Goal: Information Seeking & Learning: Learn about a topic

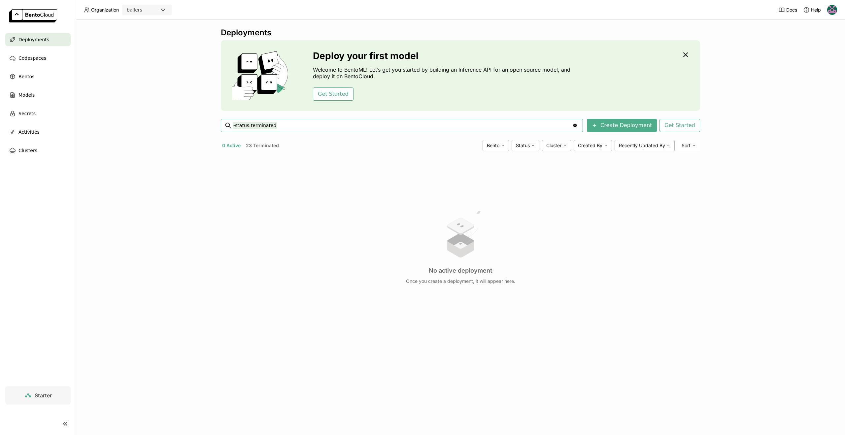
click at [272, 163] on div "No active deployment Once you create a deployment, it will appear here." at bounding box center [460, 247] width 479 height 181
drag, startPoint x: 274, startPoint y: 126, endPoint x: 213, endPoint y: 122, distance: 61.3
click at [213, 122] on div "Deployments Deploy your first model Welcome to BentoML! Let’s get you started b…" at bounding box center [460, 227] width 769 height 415
click at [152, 185] on div "Deployments Deploy your first model Welcome to BentoML! Let’s get you started b…" at bounding box center [460, 227] width 769 height 415
click at [45, 18] on img at bounding box center [33, 15] width 48 height 13
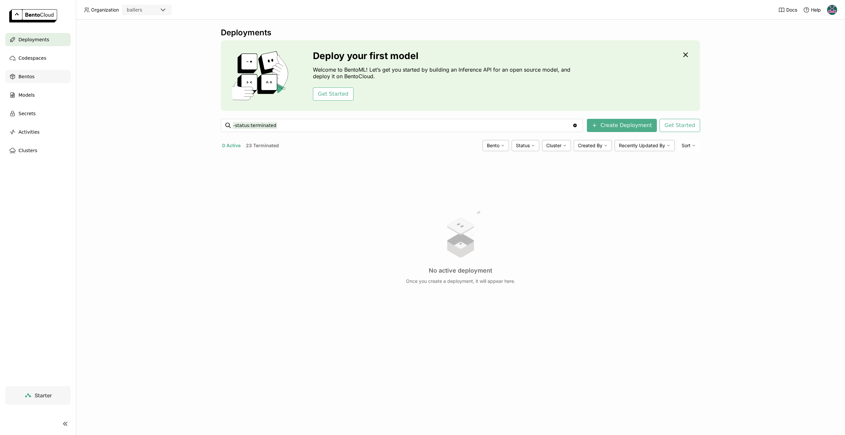
click at [39, 78] on div "Bentos" at bounding box center [37, 76] width 65 height 13
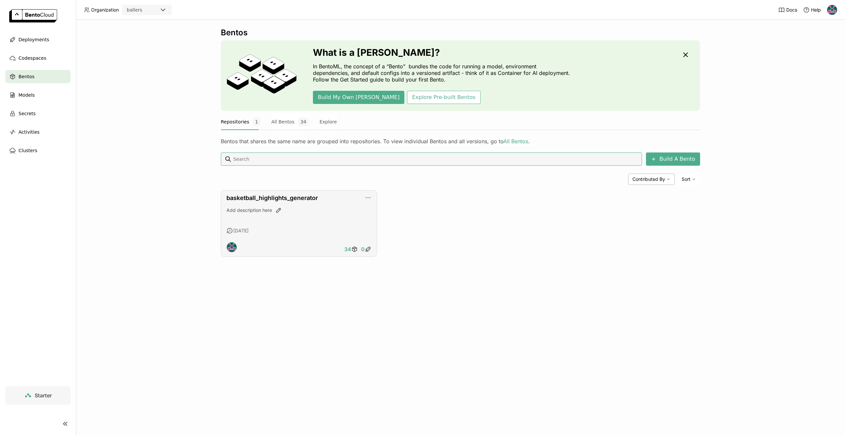
click at [366, 199] on icon "button" at bounding box center [368, 197] width 7 height 7
drag, startPoint x: 394, startPoint y: 259, endPoint x: 390, endPoint y: 249, distance: 9.8
click at [393, 258] on div "Bentos What is a Bento? In BentoML, the concept of a “Bento” bundles the code f…" at bounding box center [460, 147] width 479 height 239
click at [369, 196] on icon "button" at bounding box center [368, 197] width 7 height 7
click at [381, 207] on div "Edit Description" at bounding box center [385, 208] width 40 height 9
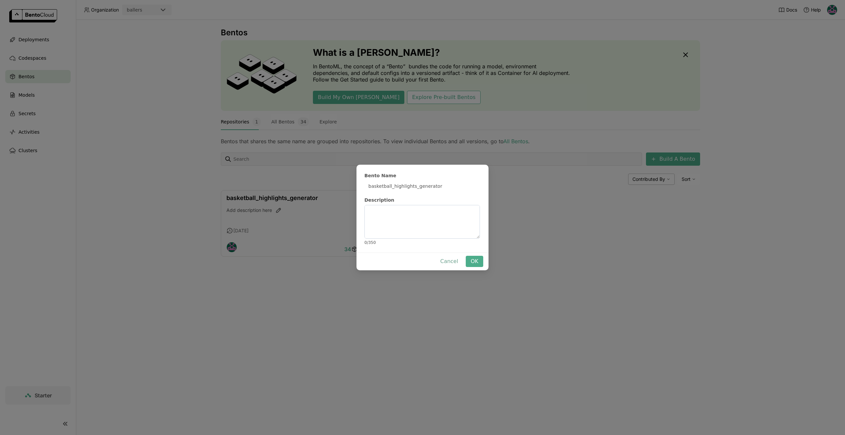
click at [444, 259] on button "Cancel" at bounding box center [450, 261] width 28 height 11
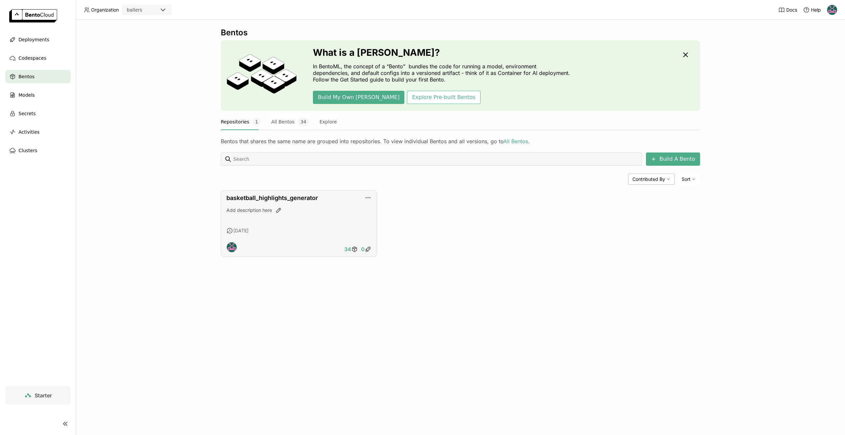
click at [311, 246] on div "34 0" at bounding box center [299, 247] width 145 height 11
click at [322, 230] on div "3 days ago" at bounding box center [299, 231] width 145 height 7
click at [260, 198] on link "basketball_highlights_generator" at bounding box center [272, 197] width 91 height 7
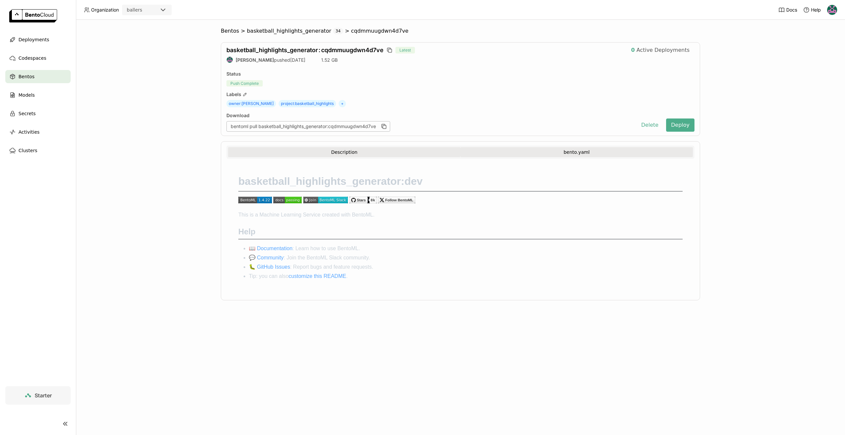
click at [544, 155] on button "bento.yaml" at bounding box center [577, 152] width 232 height 10
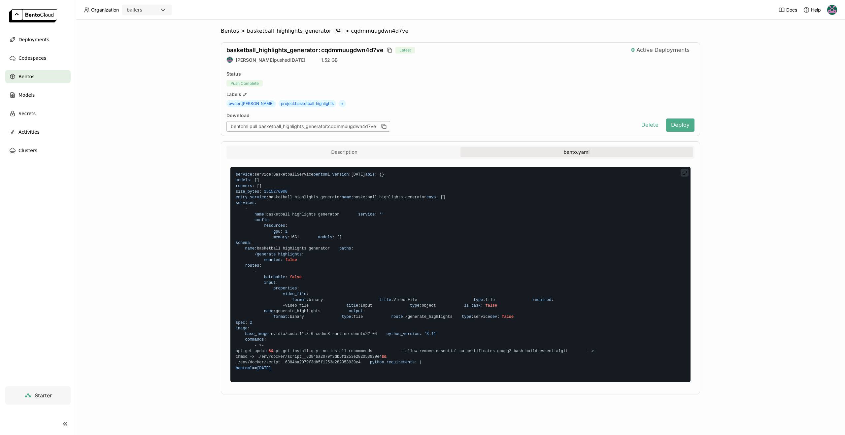
scroll to position [108, 0]
click at [360, 147] on button "Description" at bounding box center [344, 152] width 232 height 10
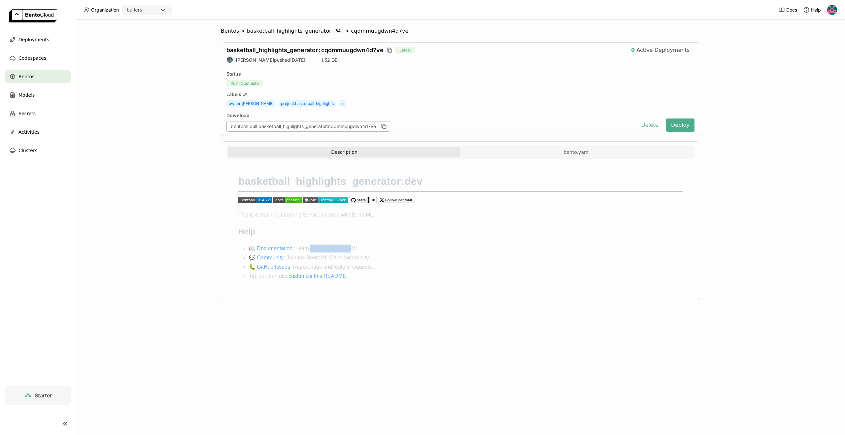
drag, startPoint x: 310, startPoint y: 250, endPoint x: 350, endPoint y: 249, distance: 39.6
click at [350, 249] on li "📖 Documentation : Learn how to use BentoML." at bounding box center [466, 249] width 434 height 8
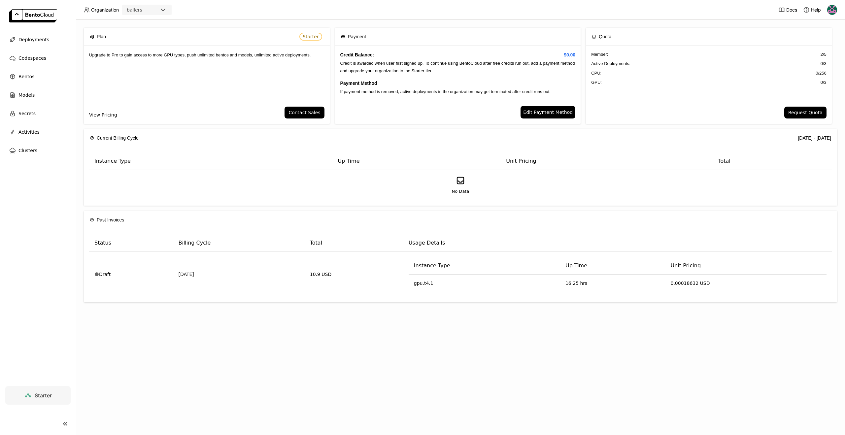
click at [37, 92] on div "Models" at bounding box center [37, 94] width 65 height 13
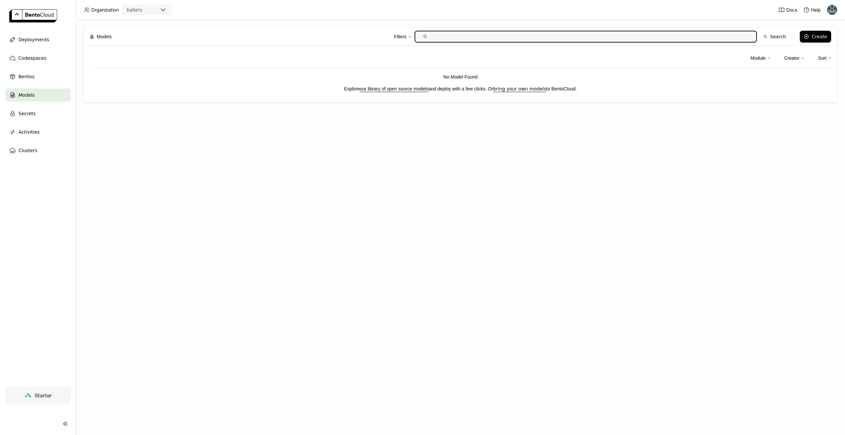
click at [519, 92] on p "Explore our library of open source models and deploy with a few clicks. Or brin…" at bounding box center [460, 88] width 743 height 7
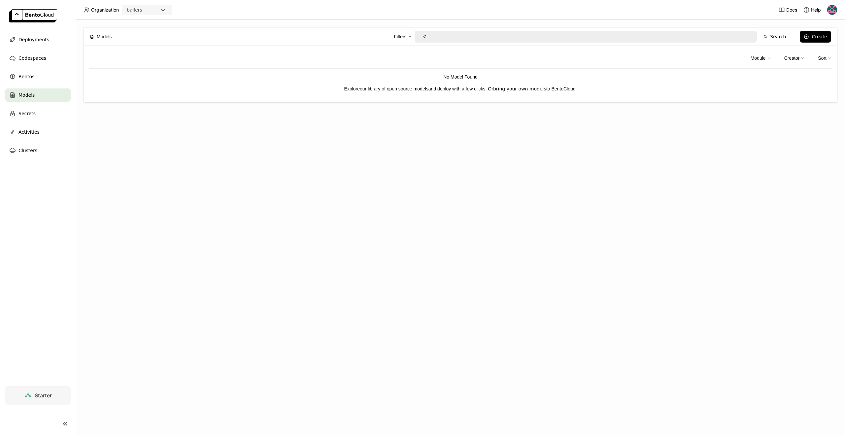
click at [517, 87] on link "bring your own models" at bounding box center [519, 88] width 53 height 5
